Goal: Task Accomplishment & Management: Manage account settings

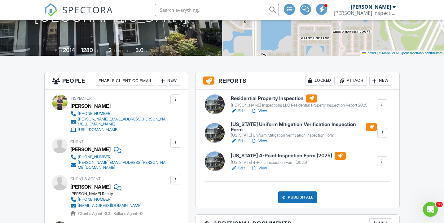
click at [242, 141] on link "Edit" at bounding box center [238, 141] width 14 height 6
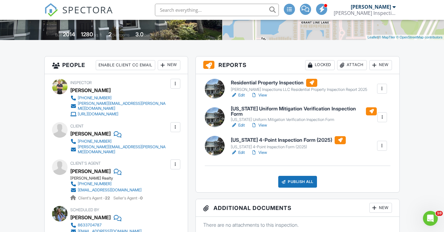
scroll to position [164, 0]
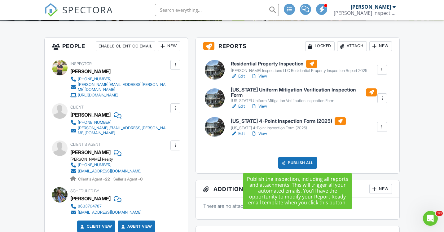
click at [312, 164] on div "Publish All" at bounding box center [297, 163] width 39 height 12
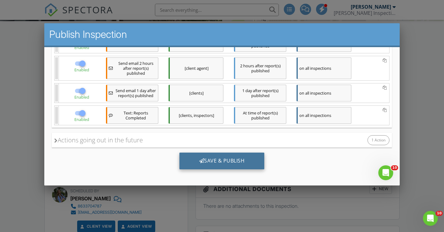
scroll to position [161, 0]
click at [256, 163] on div "Save & Publish" at bounding box center [222, 160] width 85 height 17
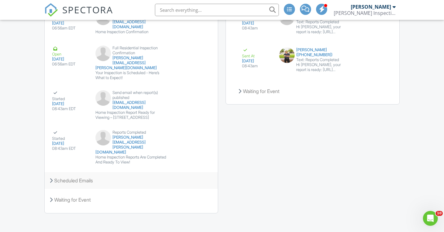
scroll to position [873, 0]
click at [51, 178] on icon at bounding box center [51, 180] width 3 height 5
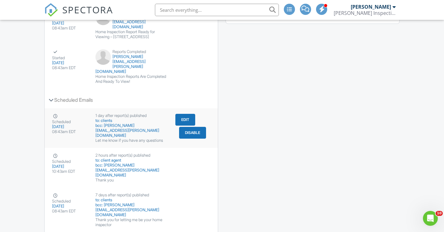
scroll to position [955, 0]
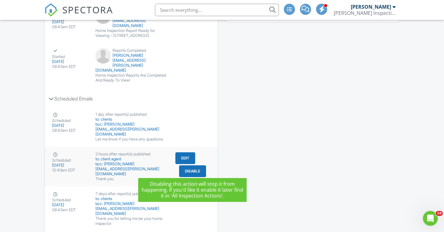
click at [197, 170] on button "Disable" at bounding box center [192, 171] width 27 height 12
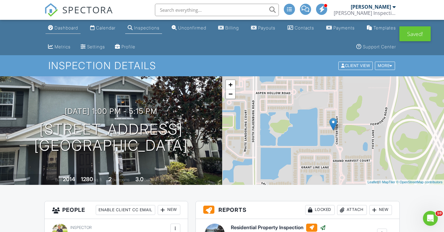
click at [71, 29] on div "Dashboard" at bounding box center [67, 27] width 24 height 5
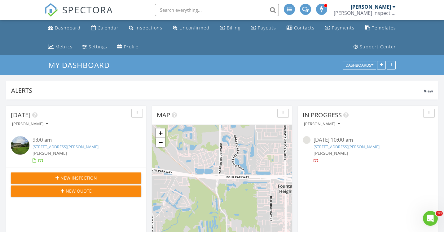
scroll to position [133, 140]
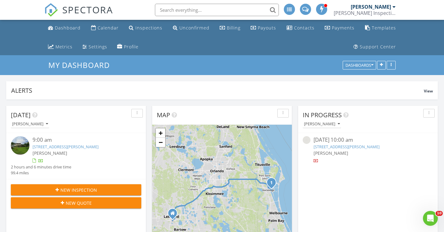
click at [360, 149] on link "[STREET_ADDRESS][PERSON_NAME]" at bounding box center [347, 147] width 66 height 6
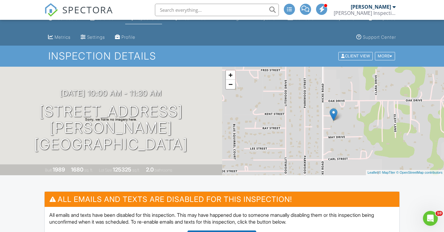
scroll to position [5, 0]
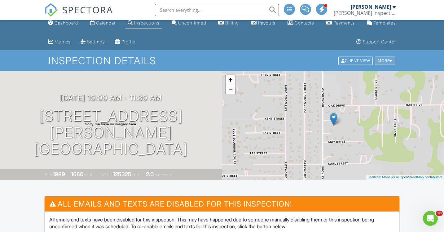
click at [392, 60] on div at bounding box center [391, 61] width 3 height 4
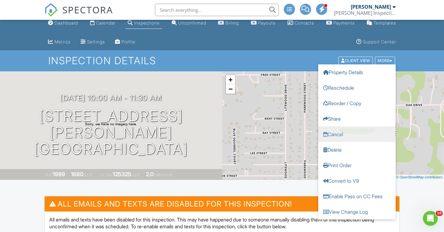
click at [346, 134] on link "Cancel" at bounding box center [357, 135] width 78 height 16
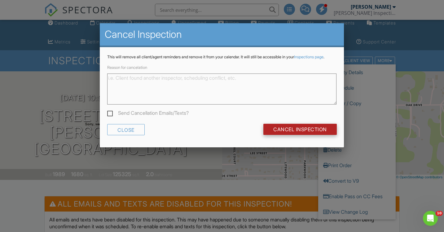
click at [291, 133] on input "Cancel Inspection" at bounding box center [300, 129] width 73 height 11
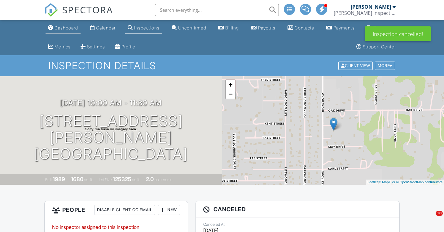
click at [63, 30] on link "Dashboard" at bounding box center [63, 27] width 35 height 11
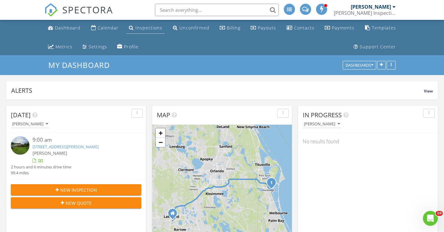
click at [141, 30] on div "Inspections" at bounding box center [149, 28] width 27 height 6
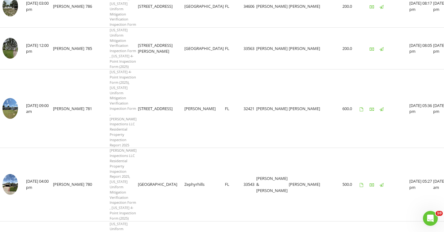
scroll to position [504, 0]
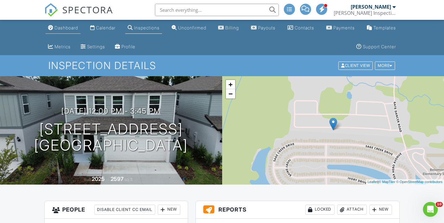
click at [62, 32] on link "Dashboard" at bounding box center [63, 27] width 35 height 11
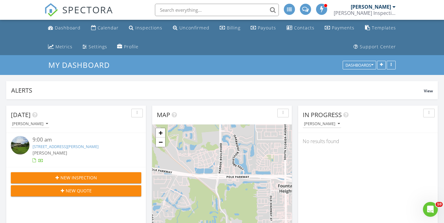
scroll to position [133, 140]
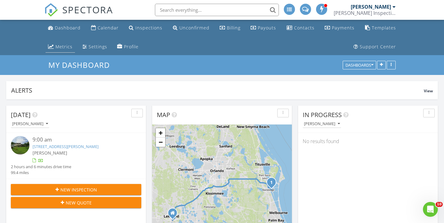
click at [64, 47] on div "Metrics" at bounding box center [64, 47] width 17 height 6
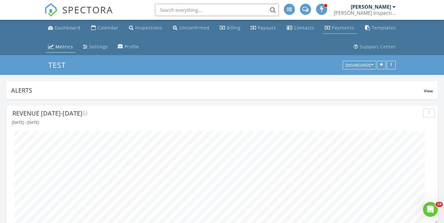
click at [338, 26] on div "Payments" at bounding box center [343, 28] width 23 height 6
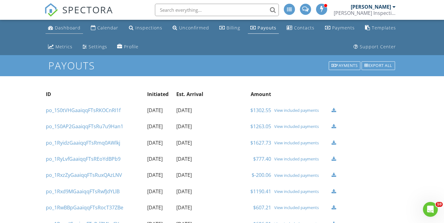
click at [65, 28] on div "Dashboard" at bounding box center [68, 28] width 26 height 6
